Goal: Check status: Check status

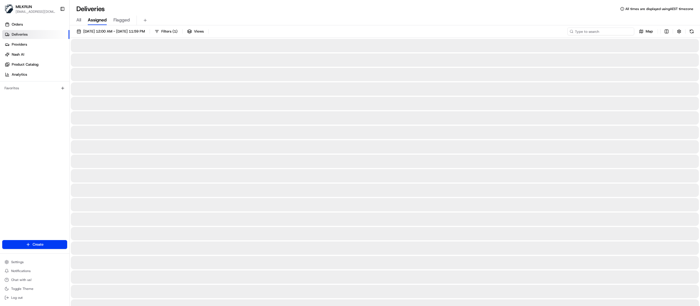
click at [603, 33] on input at bounding box center [600, 32] width 67 height 8
paste input "21dfe9d9-9fbf-405b-badf-2152ebb2ca7c"
type input "21dfe9d9-9fbf-405b-badf-2152ebb2ca7c"
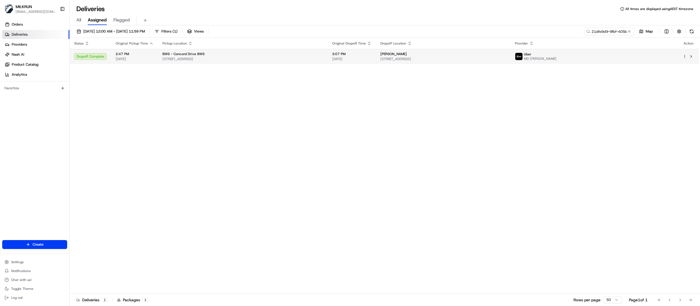
click at [429, 57] on div "Natalie Feld 38 Princess Ave, North Strathfield, NSW 2137, AU" at bounding box center [443, 56] width 126 height 9
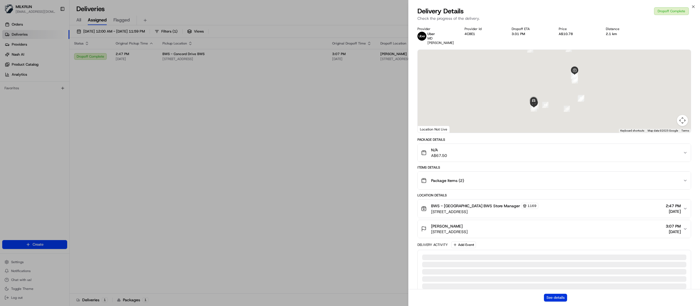
click at [556, 298] on button "See details" at bounding box center [555, 298] width 23 height 8
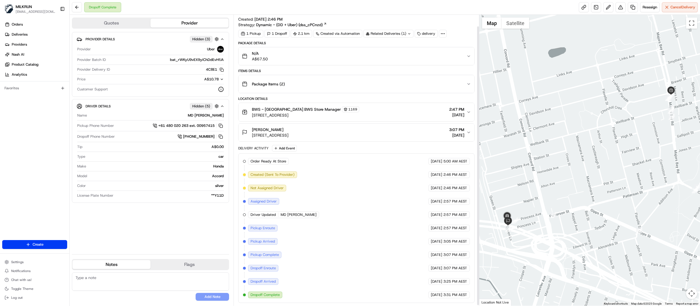
scroll to position [12, 0]
